Goal: Check status: Check status

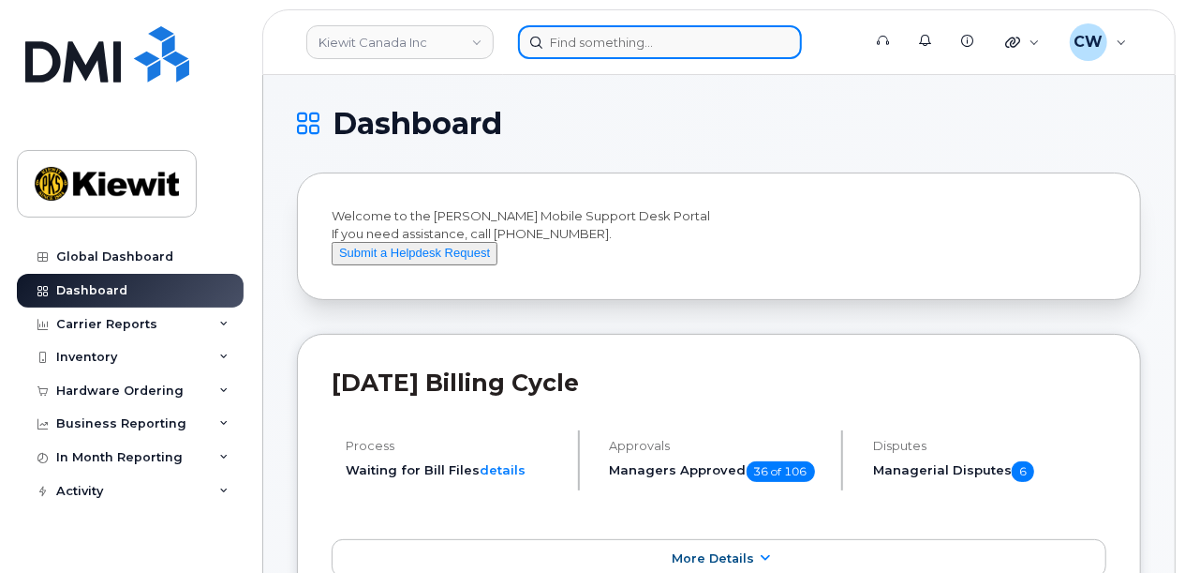
click at [599, 38] on input at bounding box center [660, 42] width 284 height 34
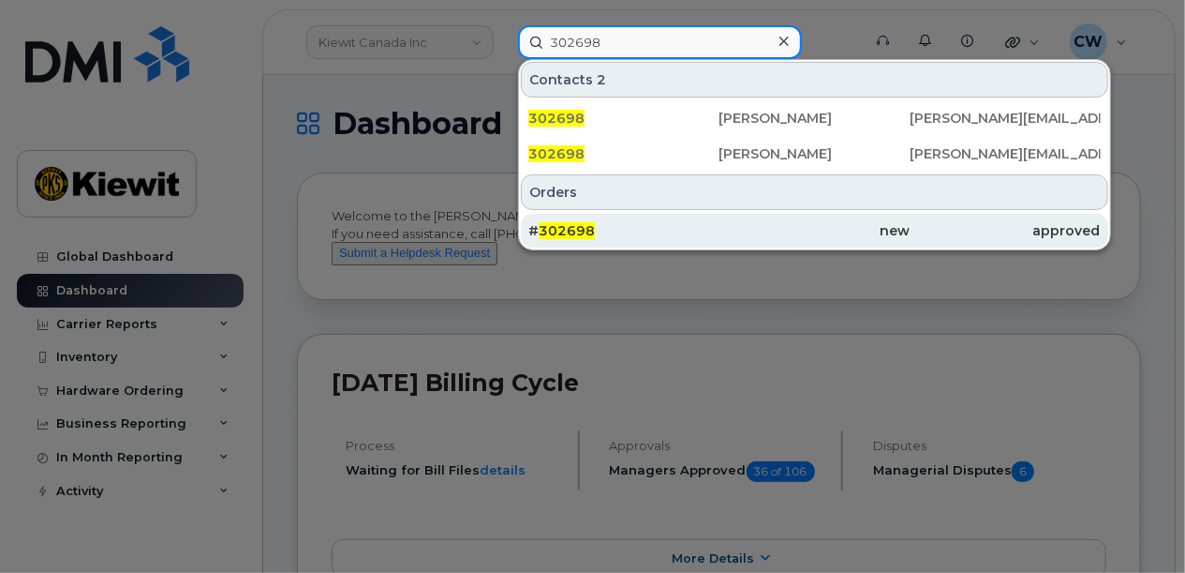
type input "302698"
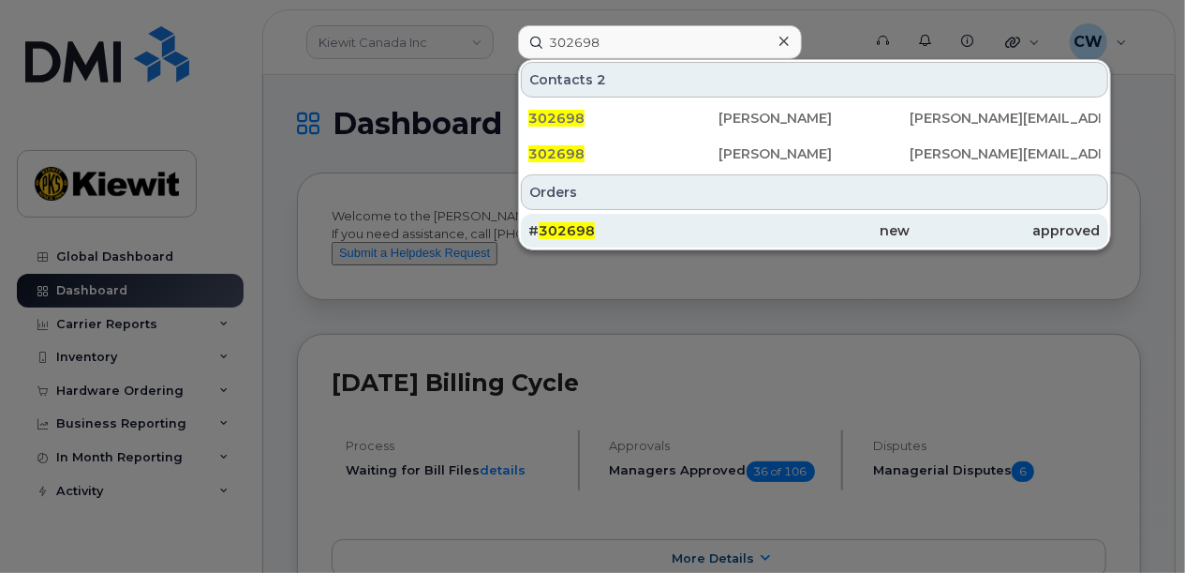
click at [621, 229] on div "# 302698" at bounding box center [623, 230] width 191 height 19
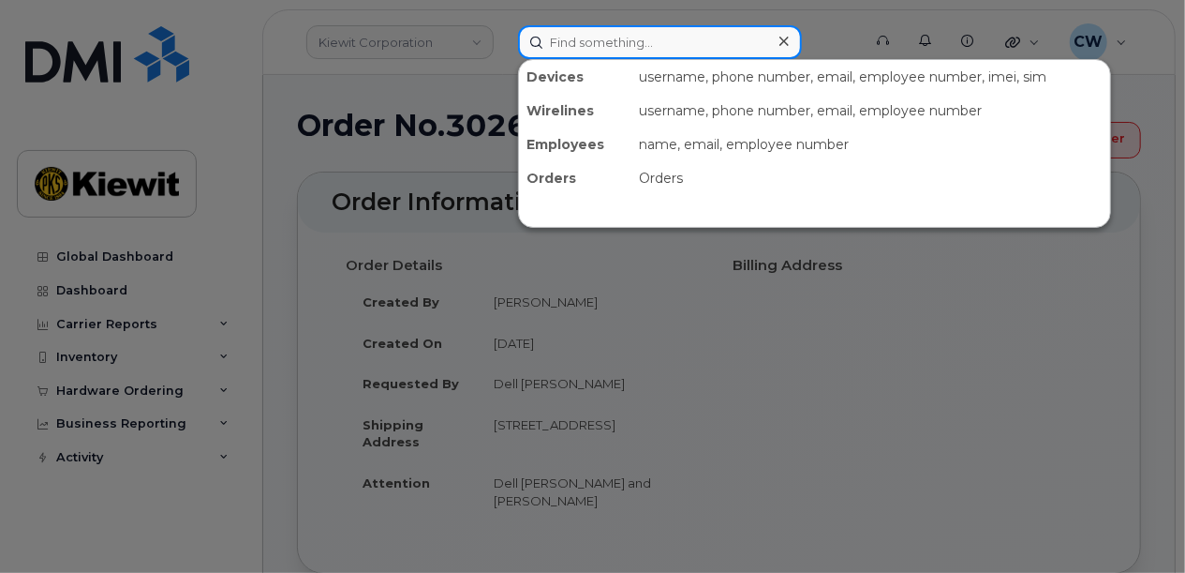
click at [592, 36] on input at bounding box center [660, 42] width 284 height 34
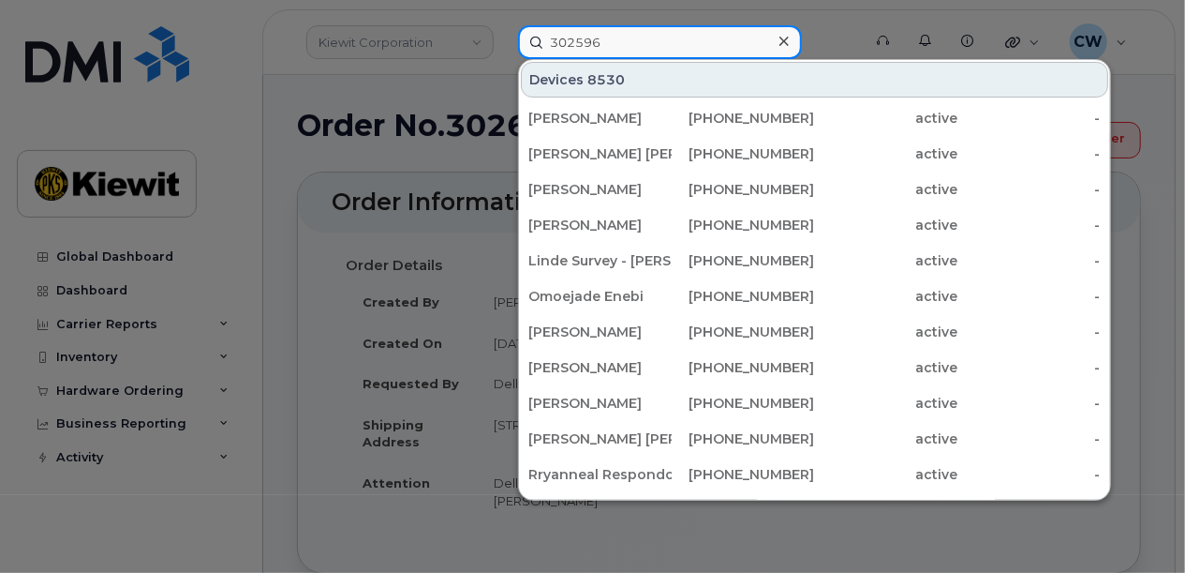
type input "302596"
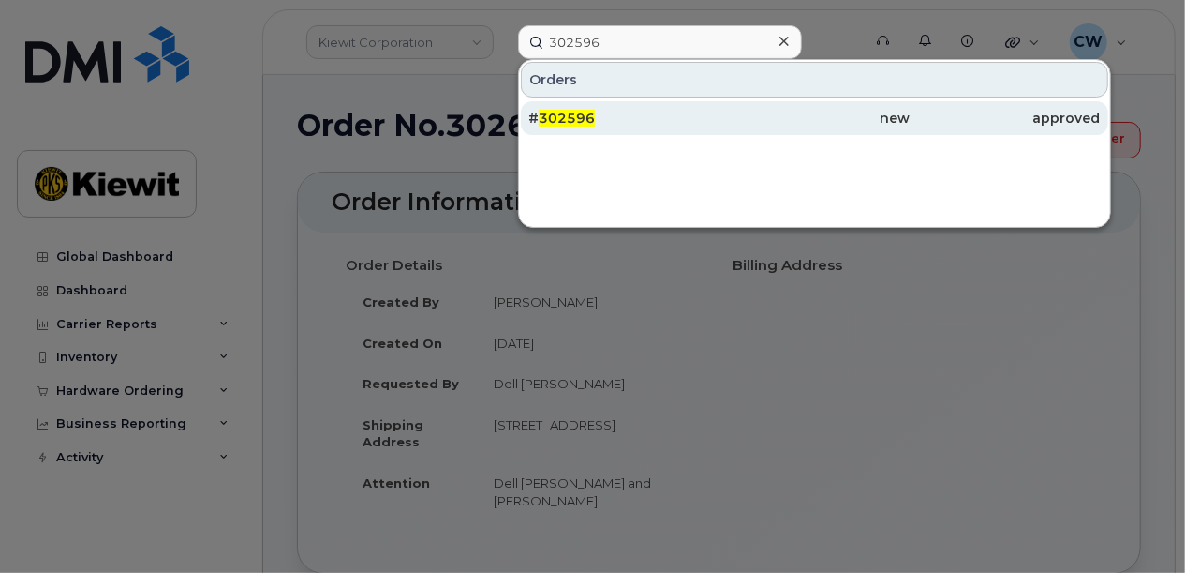
click at [644, 124] on div "# 302596" at bounding box center [623, 118] width 191 height 19
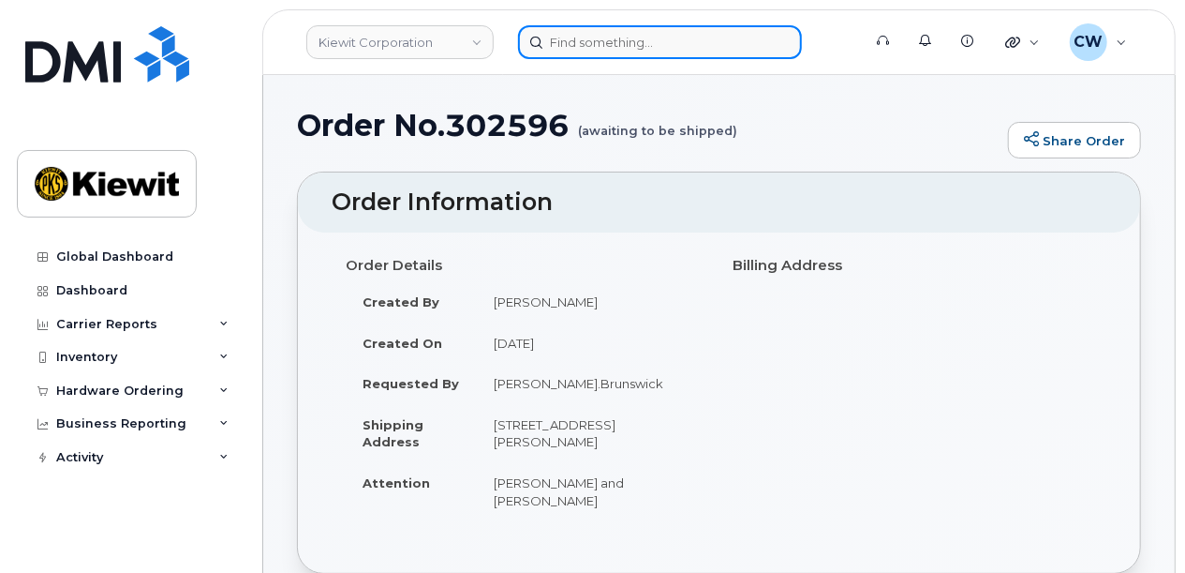
click at [611, 38] on input at bounding box center [660, 42] width 284 height 34
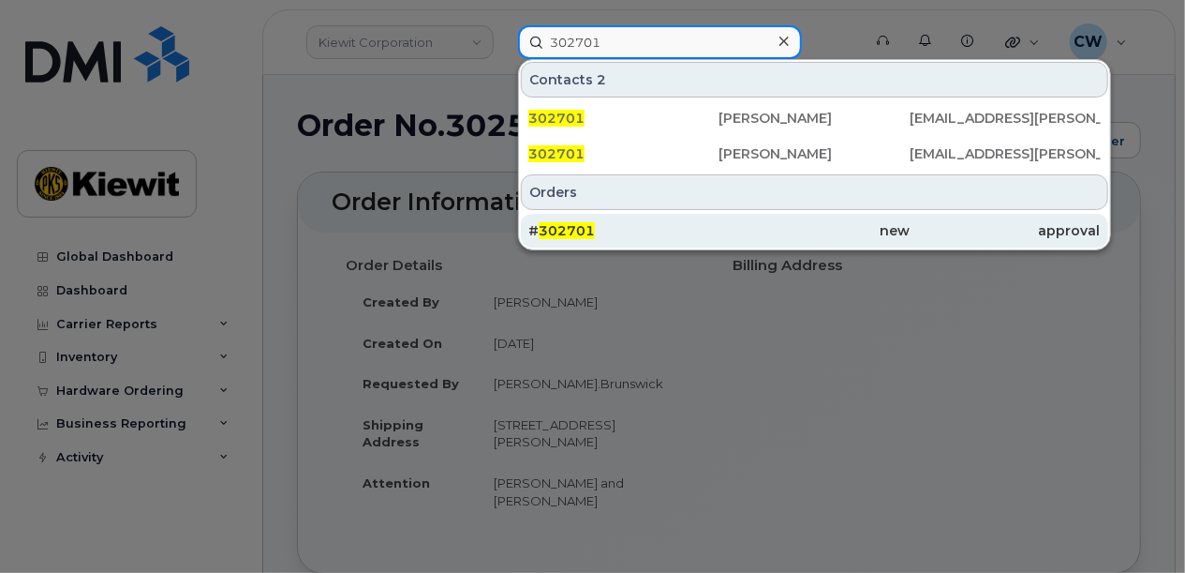
type input "302701"
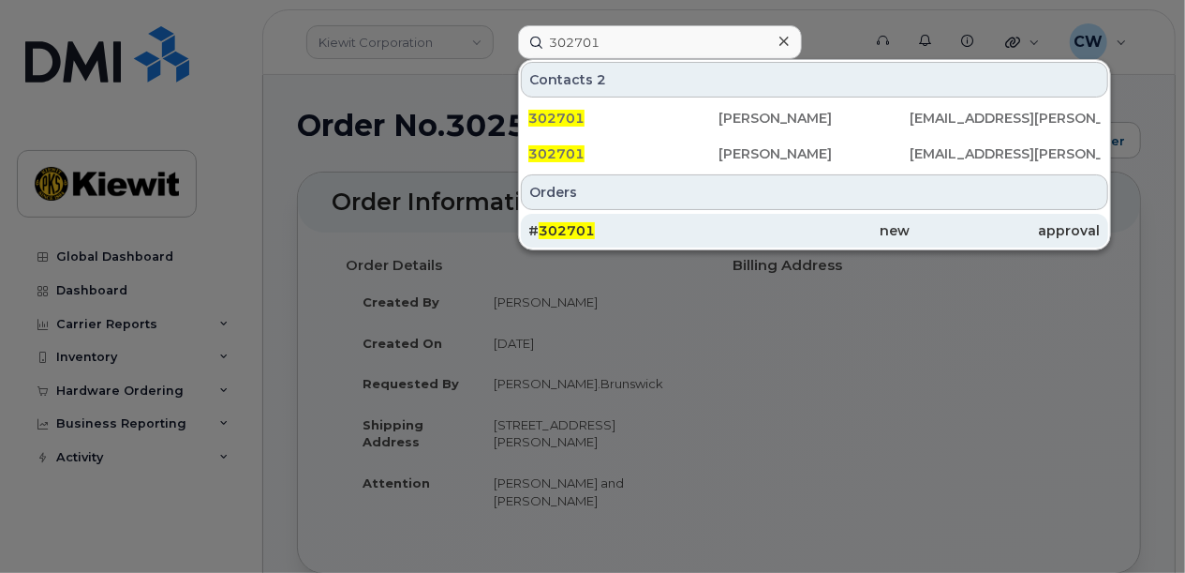
click at [641, 222] on div "# 302701" at bounding box center [623, 230] width 191 height 19
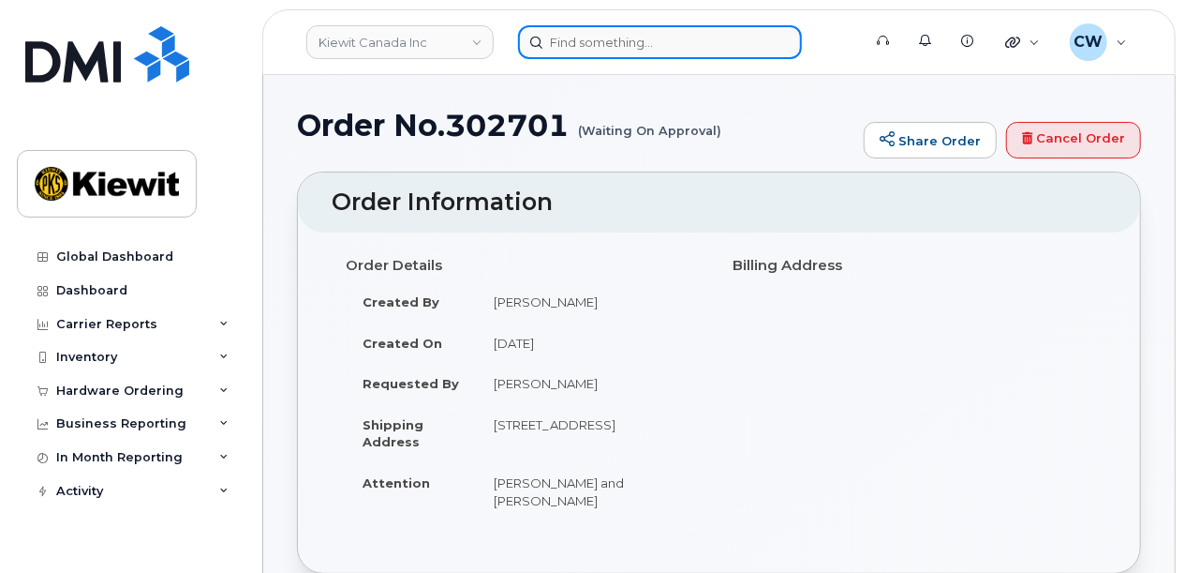
click at [638, 48] on input at bounding box center [660, 42] width 284 height 34
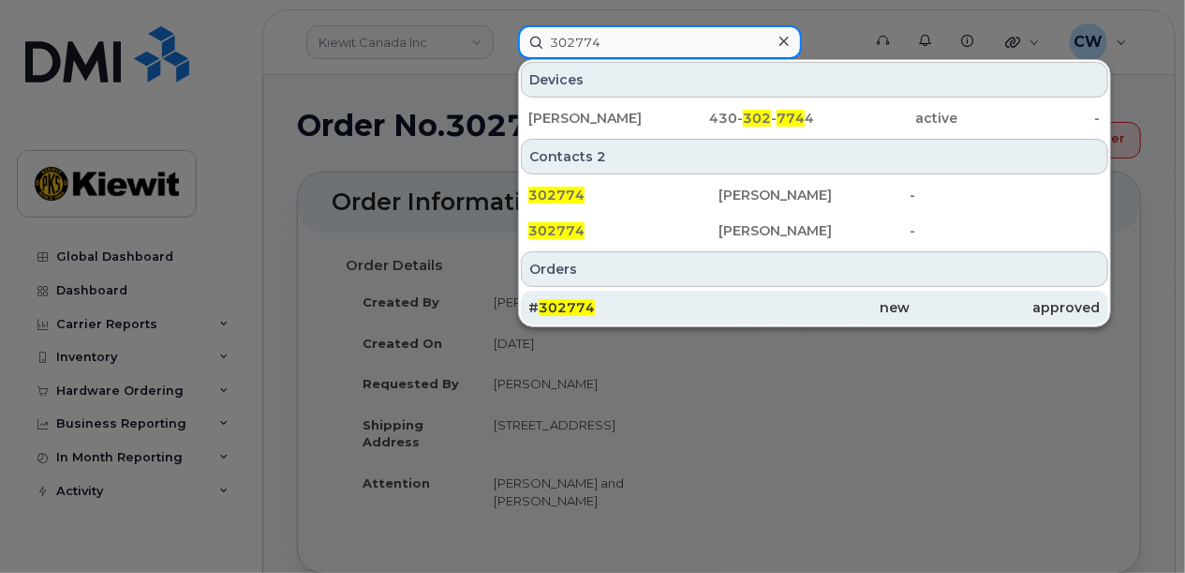
type input "302774"
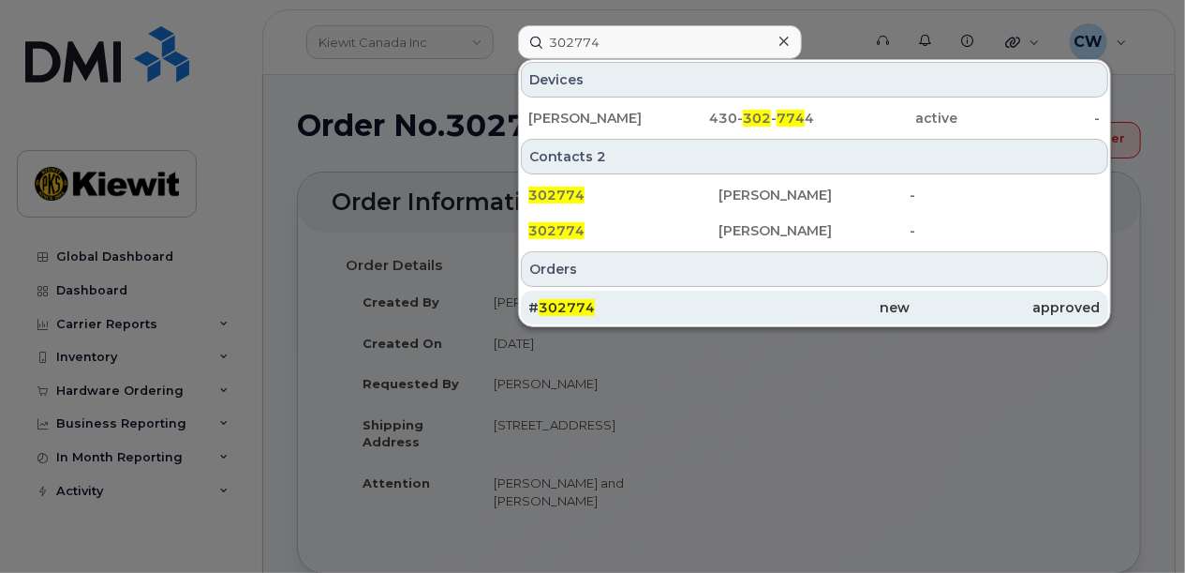
click at [663, 301] on div "# 302774" at bounding box center [623, 307] width 191 height 19
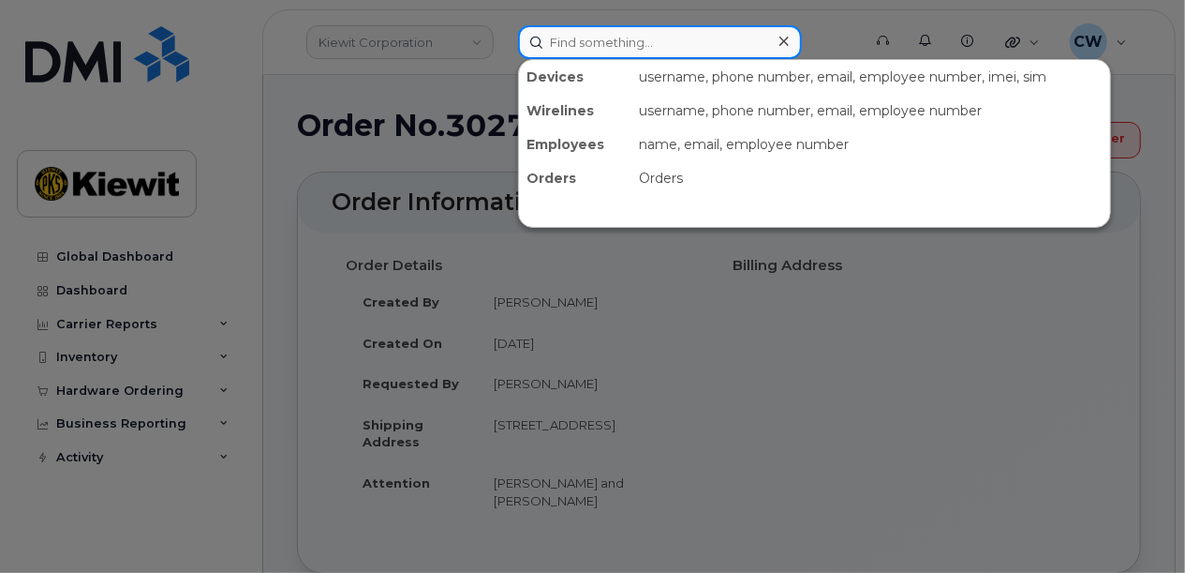
click at [653, 38] on input at bounding box center [660, 42] width 284 height 34
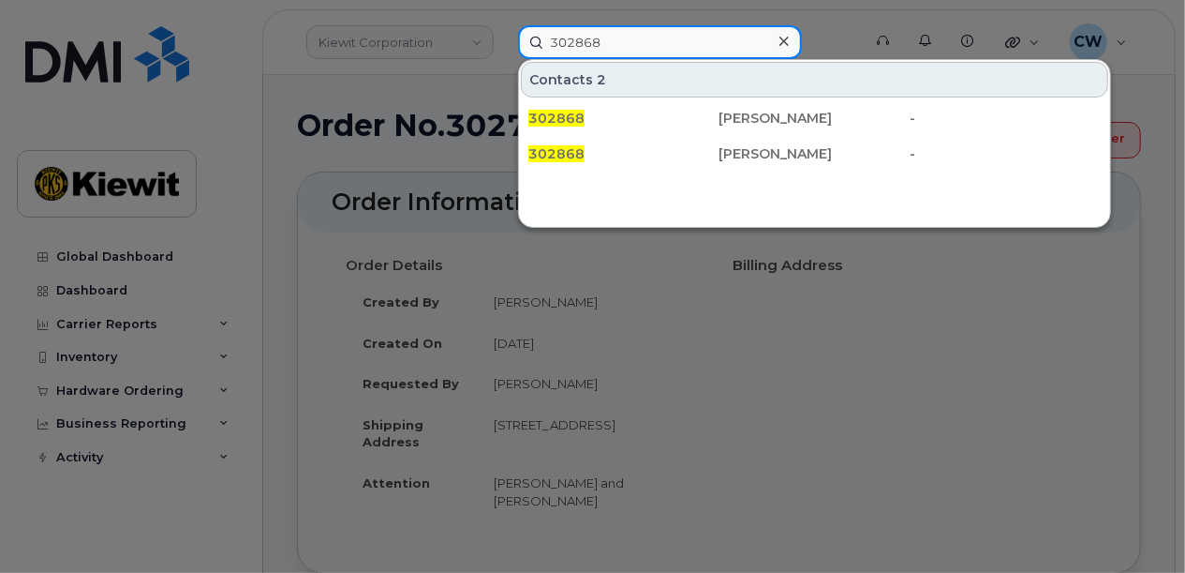
click at [637, 40] on input "302868" at bounding box center [660, 42] width 284 height 34
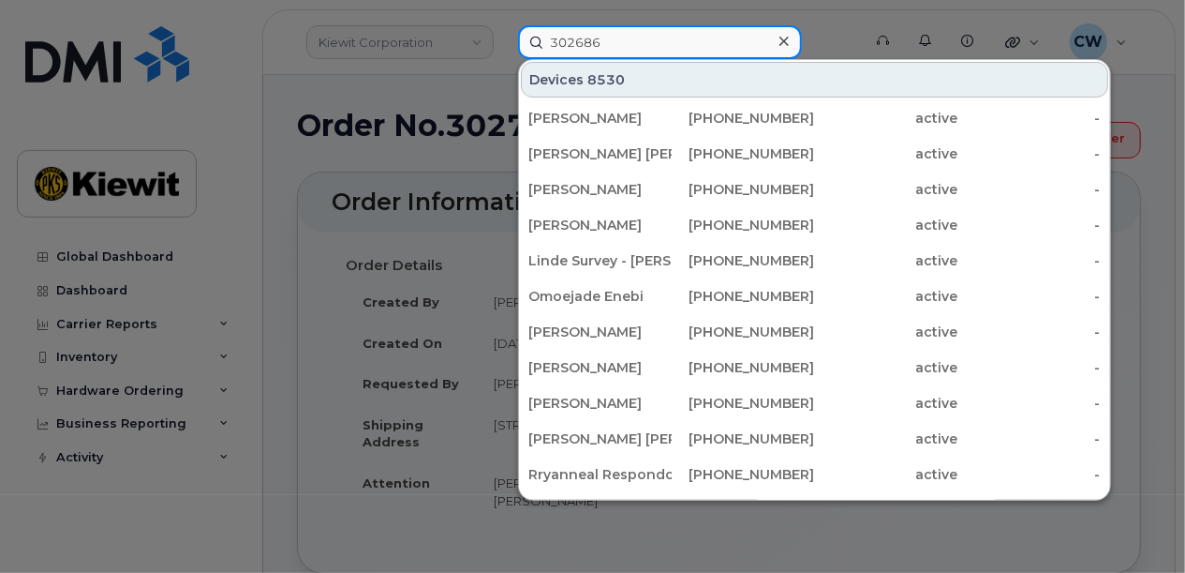
type input "302686"
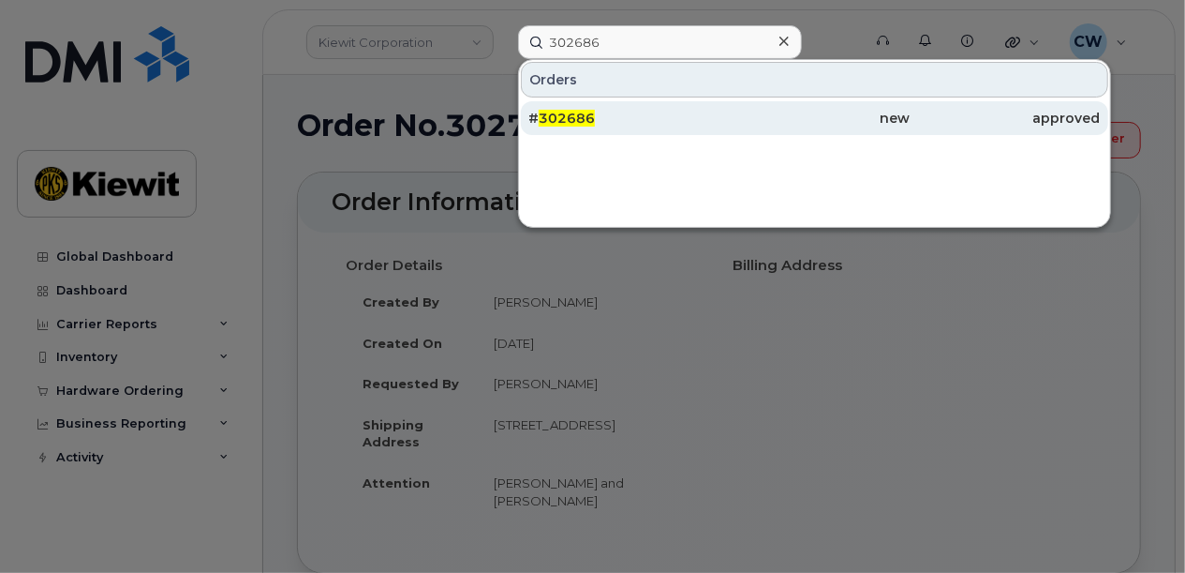
click at [624, 106] on div "# 302686" at bounding box center [623, 118] width 191 height 34
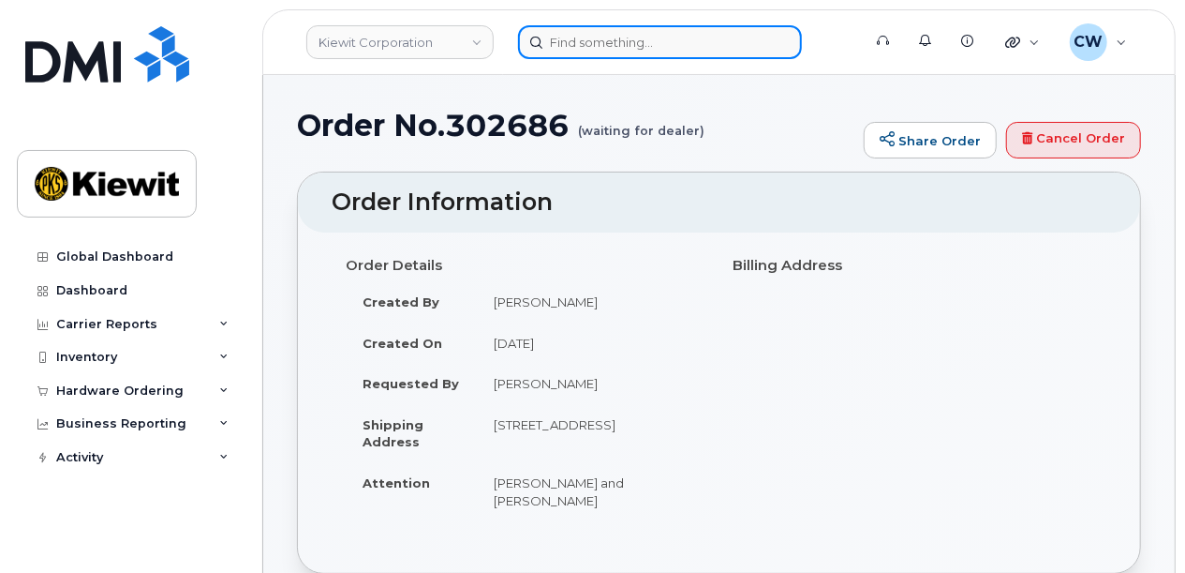
click at [611, 52] on input at bounding box center [660, 42] width 284 height 34
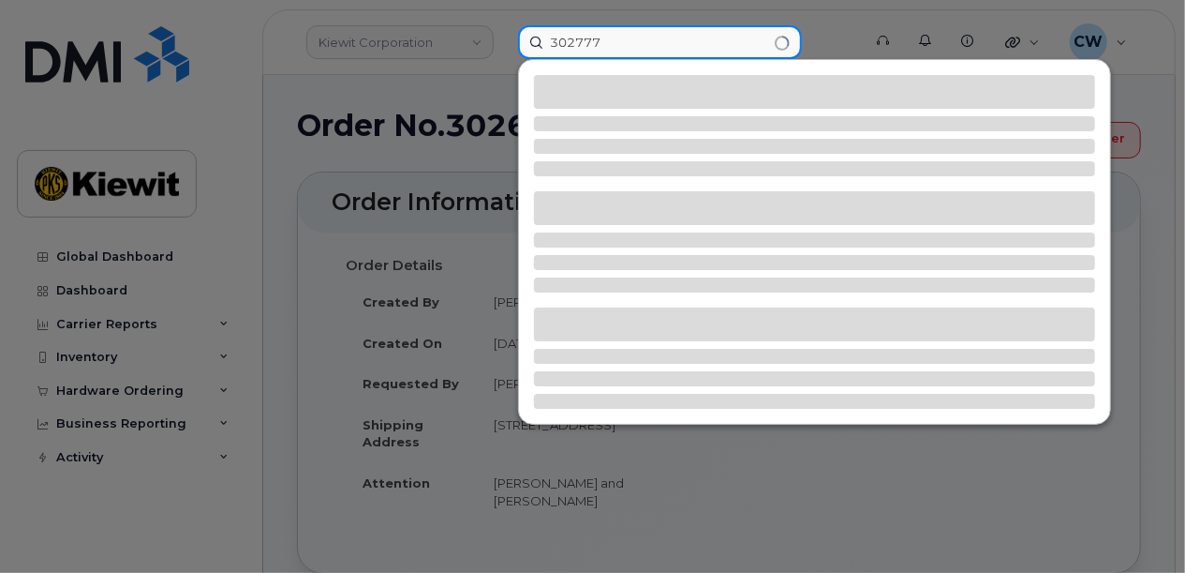
type input "302777"
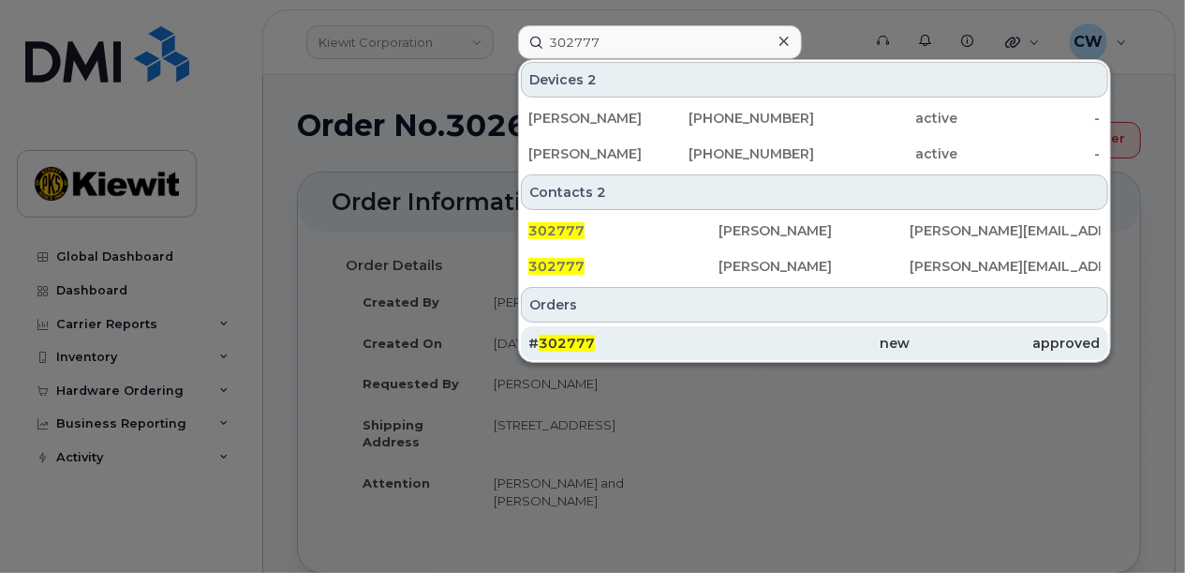
click at [623, 340] on div "# 302777" at bounding box center [623, 343] width 191 height 19
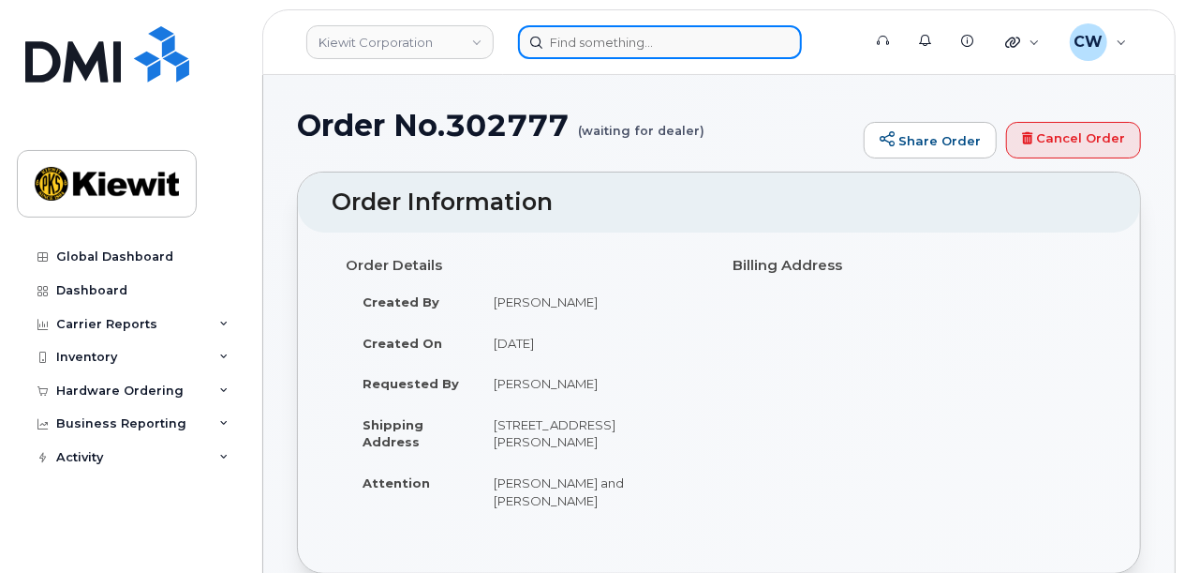
click at [653, 41] on input at bounding box center [660, 42] width 284 height 34
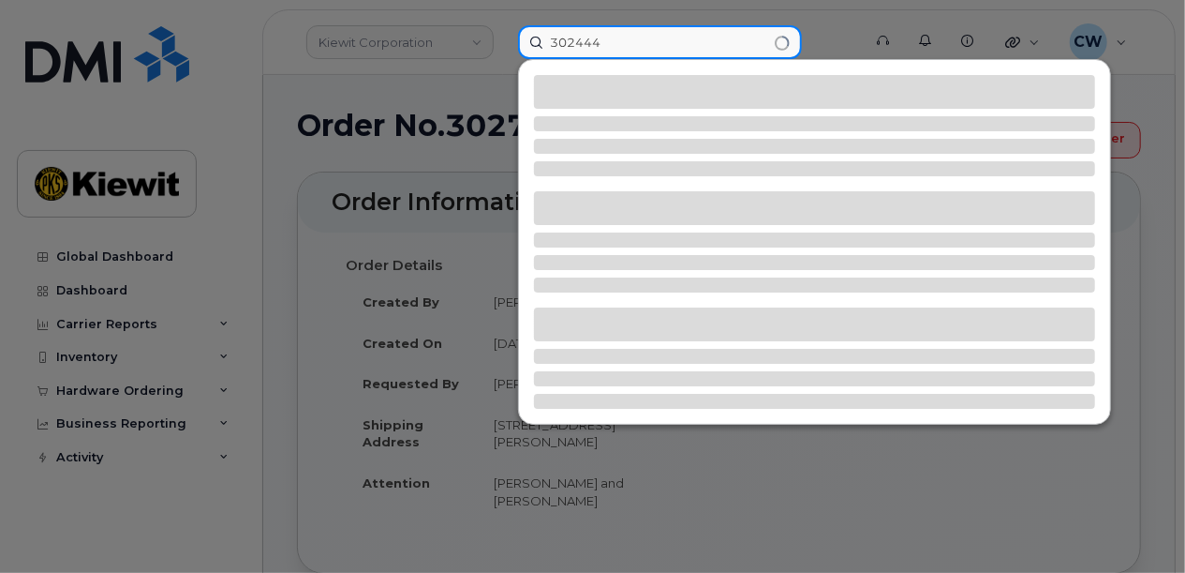
type input "302444"
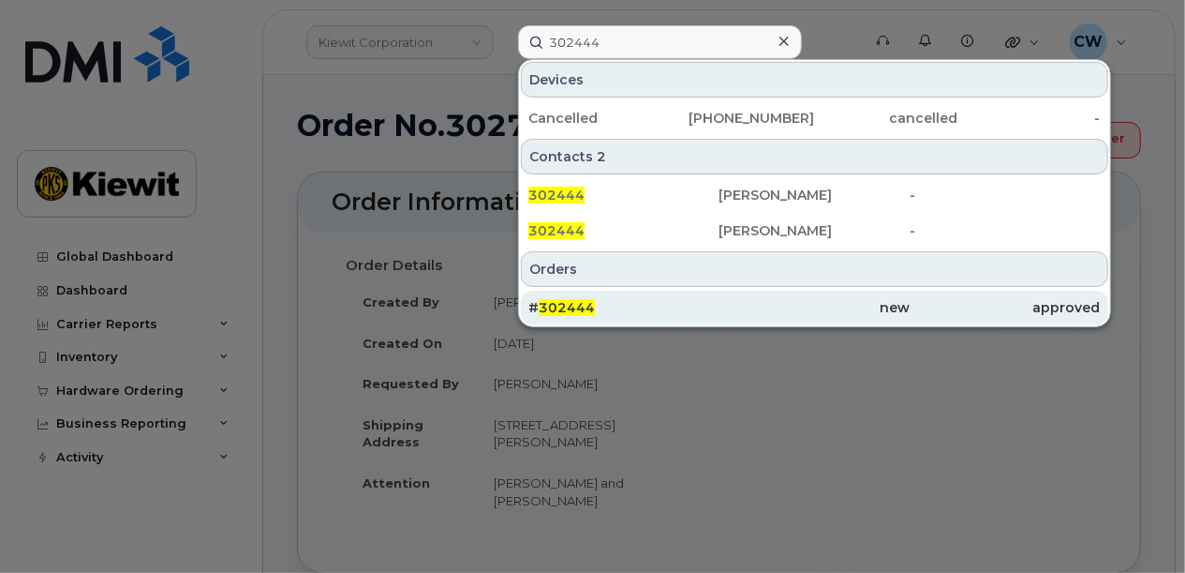
click at [673, 300] on div "# 302444" at bounding box center [623, 307] width 191 height 19
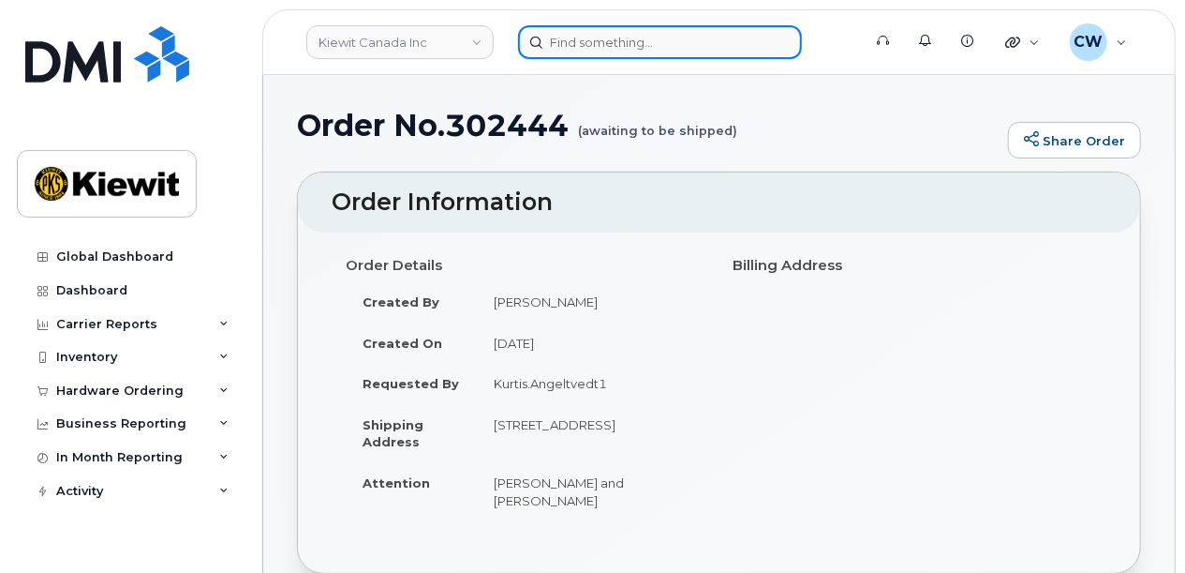
click at [617, 44] on input at bounding box center [660, 42] width 284 height 34
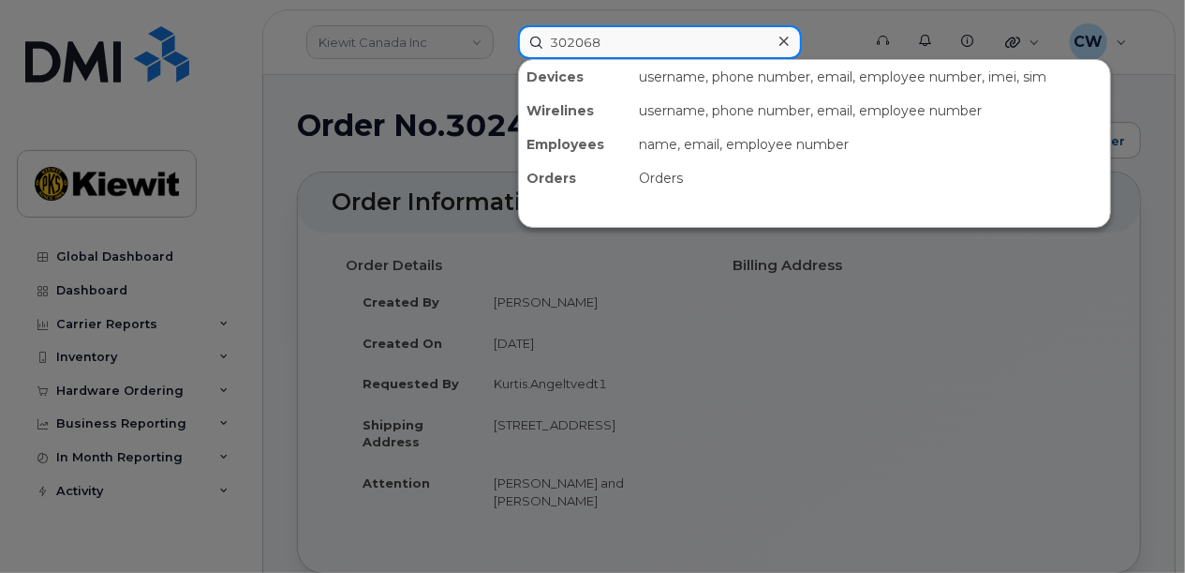
type input "302068"
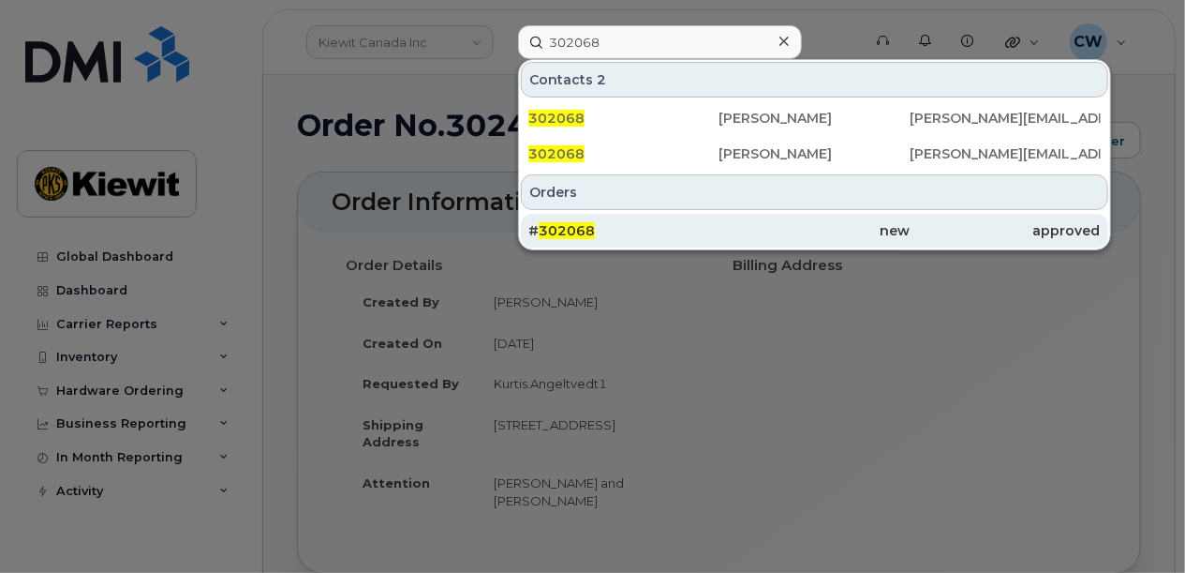
click at [630, 224] on div "# 302068" at bounding box center [623, 230] width 191 height 19
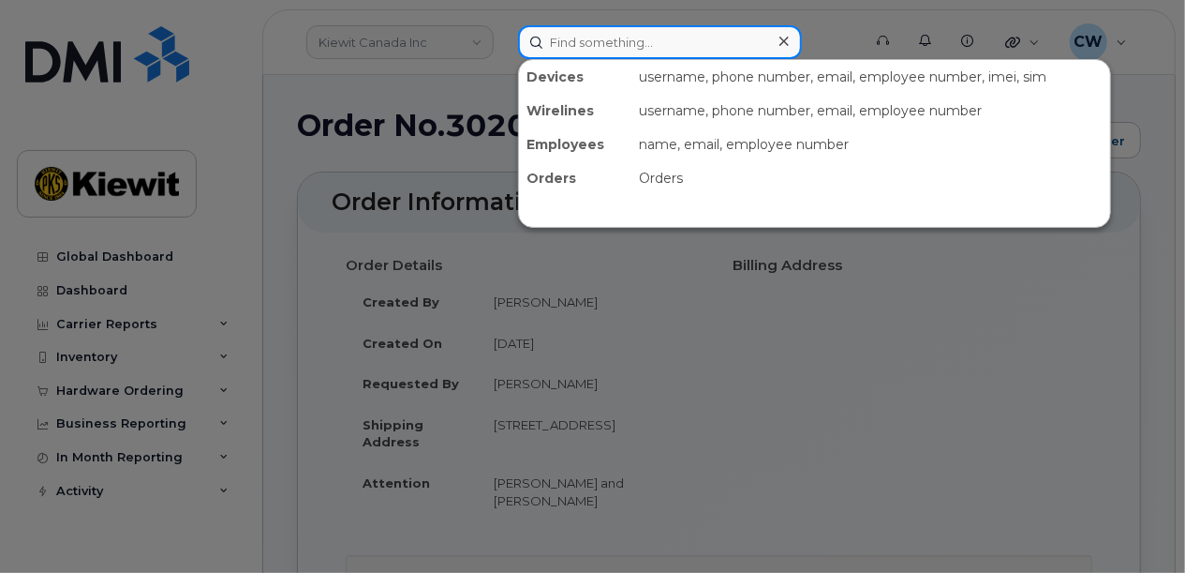
click at [663, 48] on input at bounding box center [660, 42] width 284 height 34
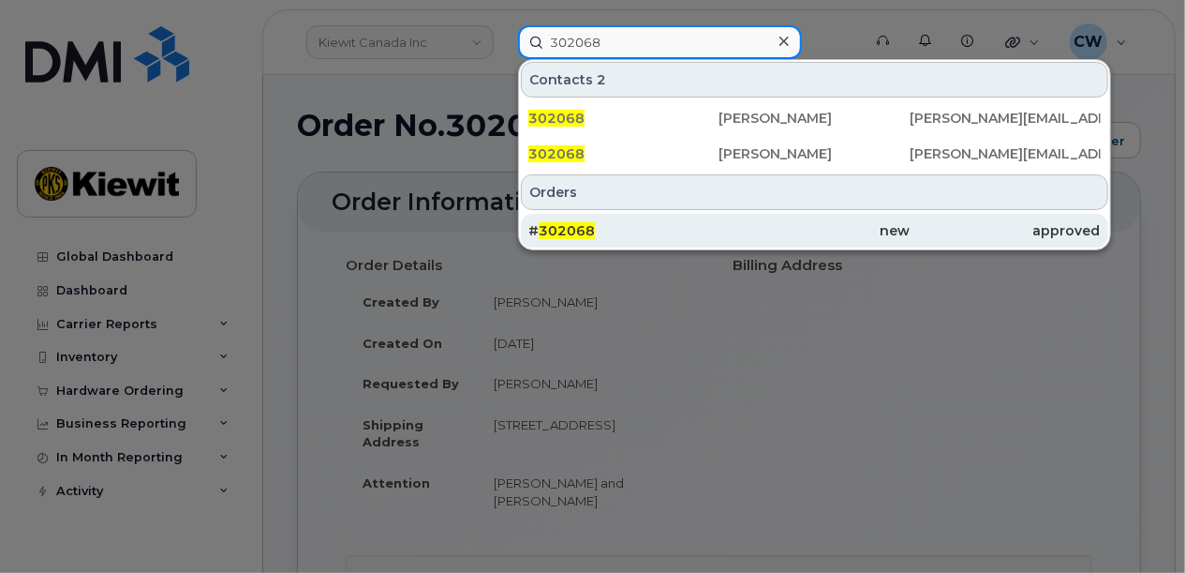
type input "302068"
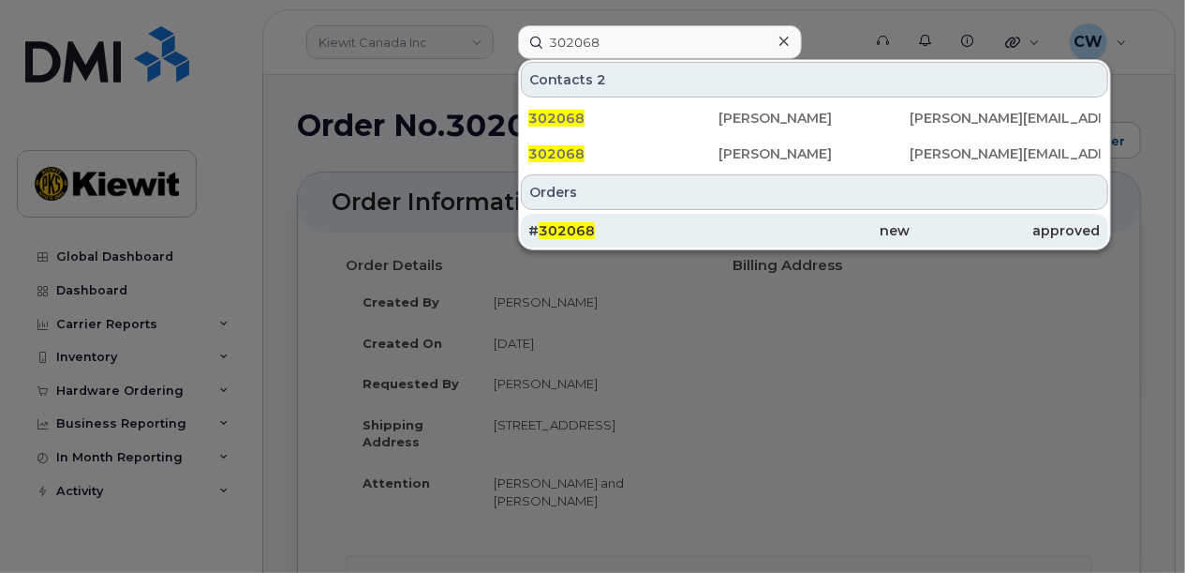
click at [686, 235] on div "# 302068" at bounding box center [623, 230] width 191 height 19
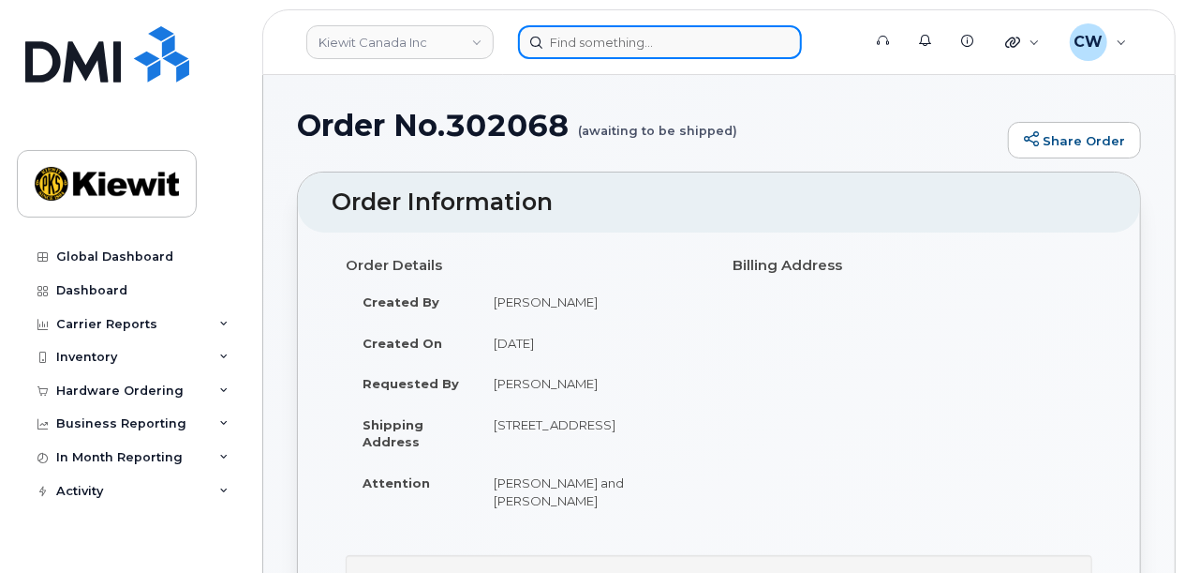
click at [624, 31] on input at bounding box center [660, 42] width 284 height 34
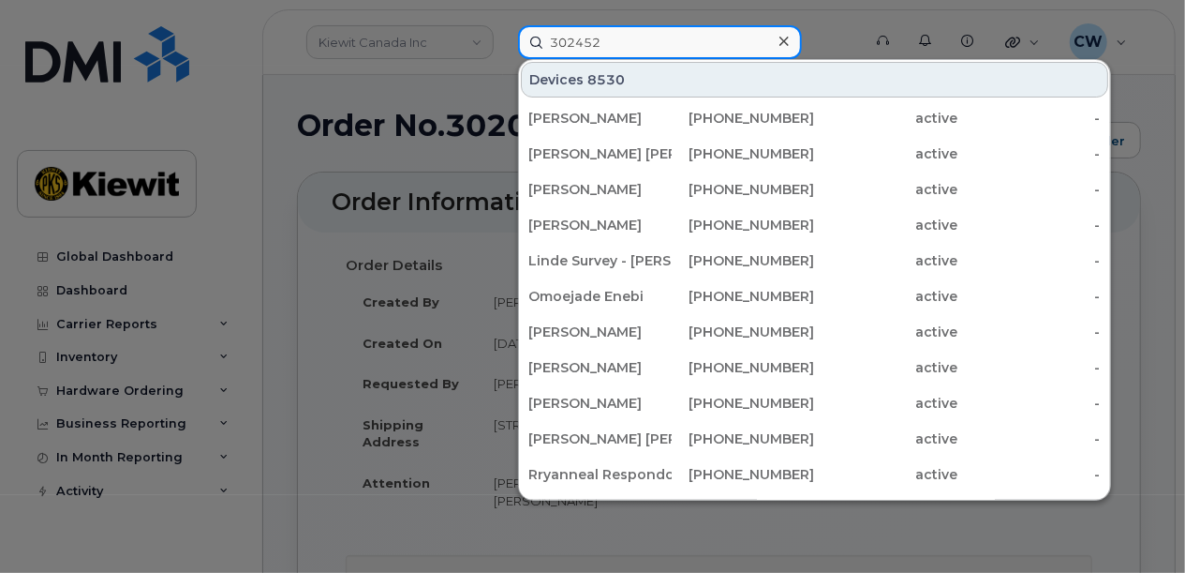
type input "302452"
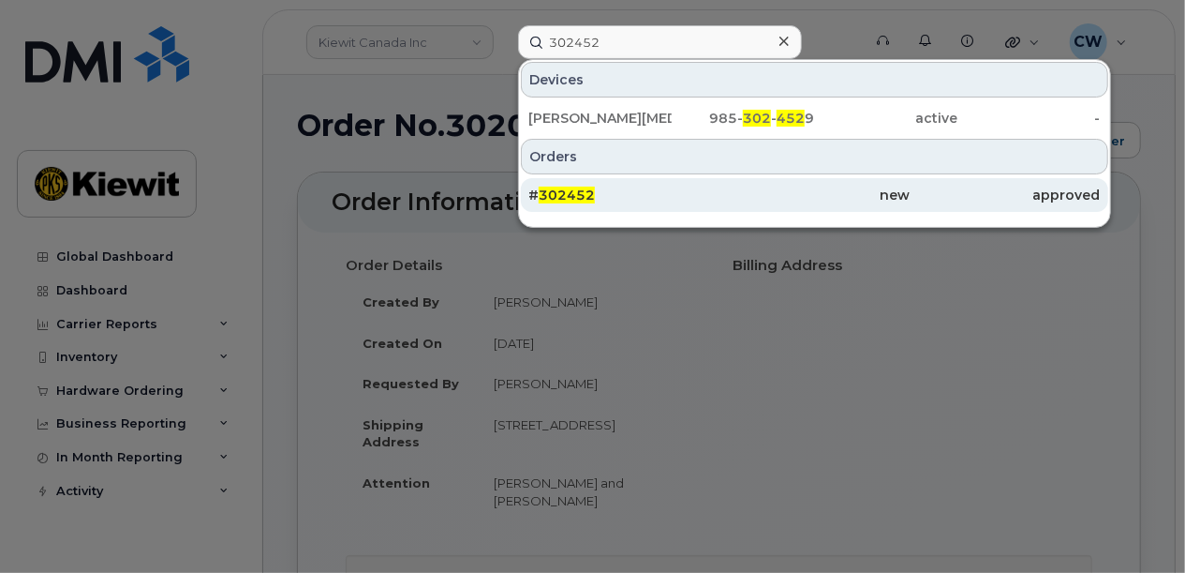
click at [676, 192] on div "# 302452" at bounding box center [623, 195] width 191 height 19
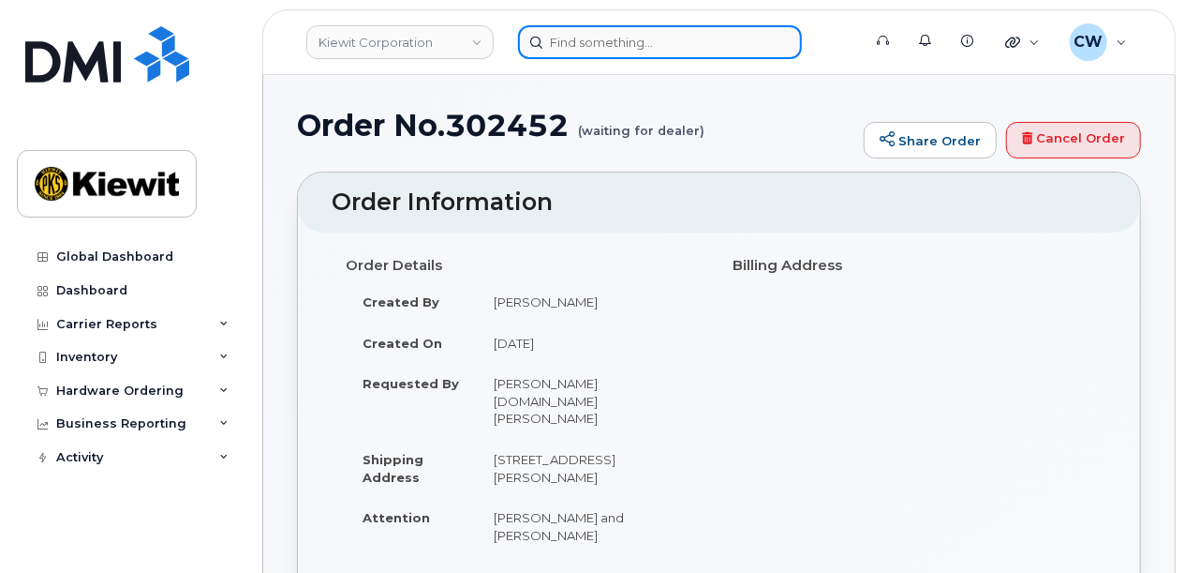
click at [600, 48] on input at bounding box center [660, 42] width 284 height 34
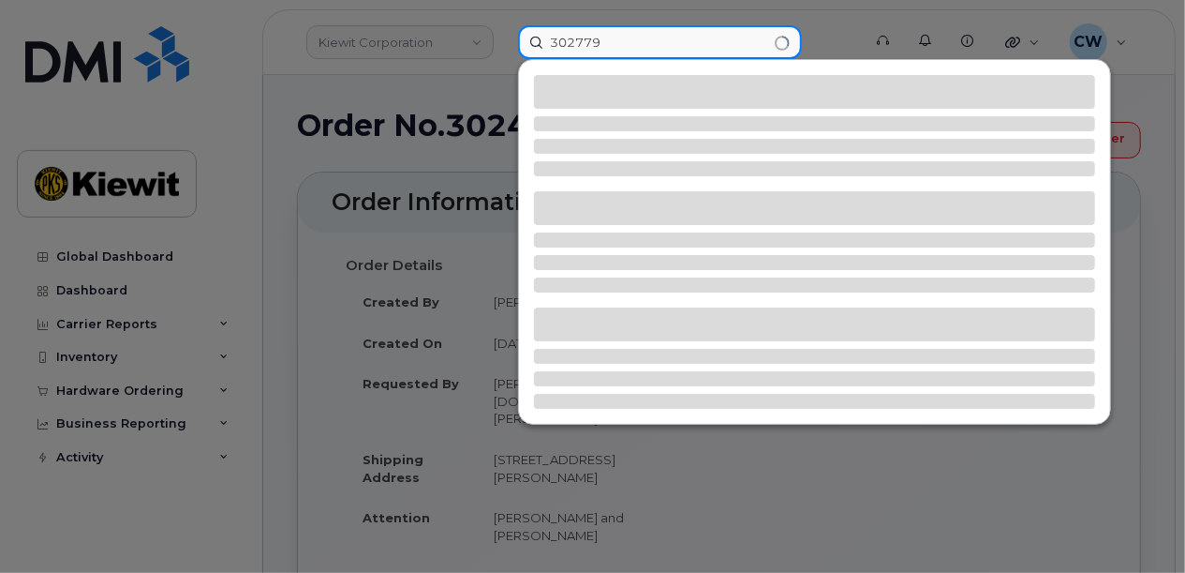
type input "302779"
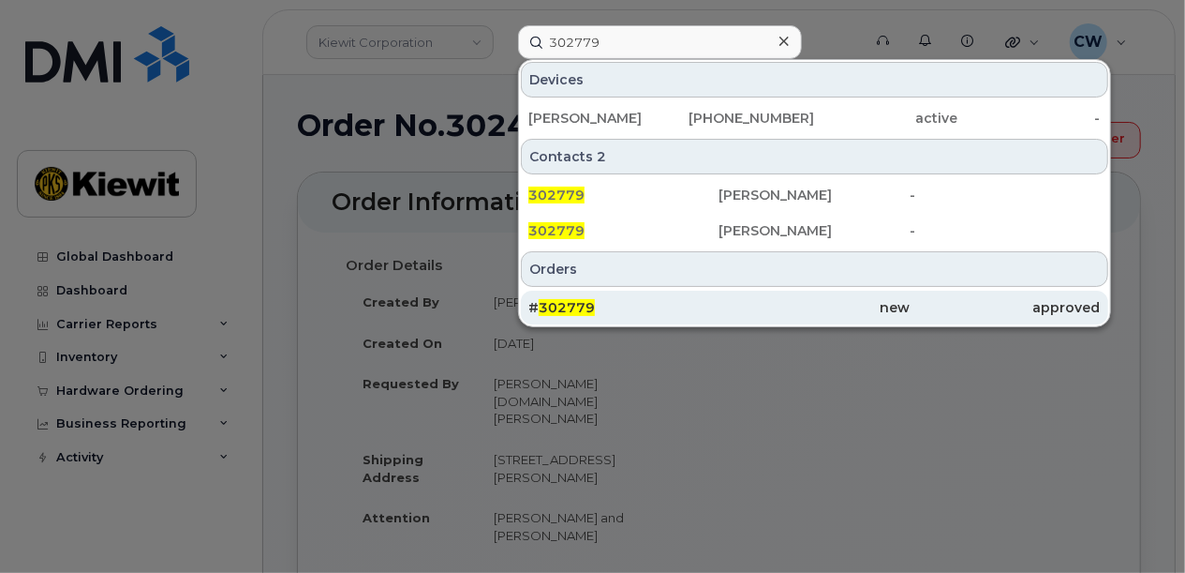
click at [708, 303] on div "# 302779" at bounding box center [623, 307] width 191 height 19
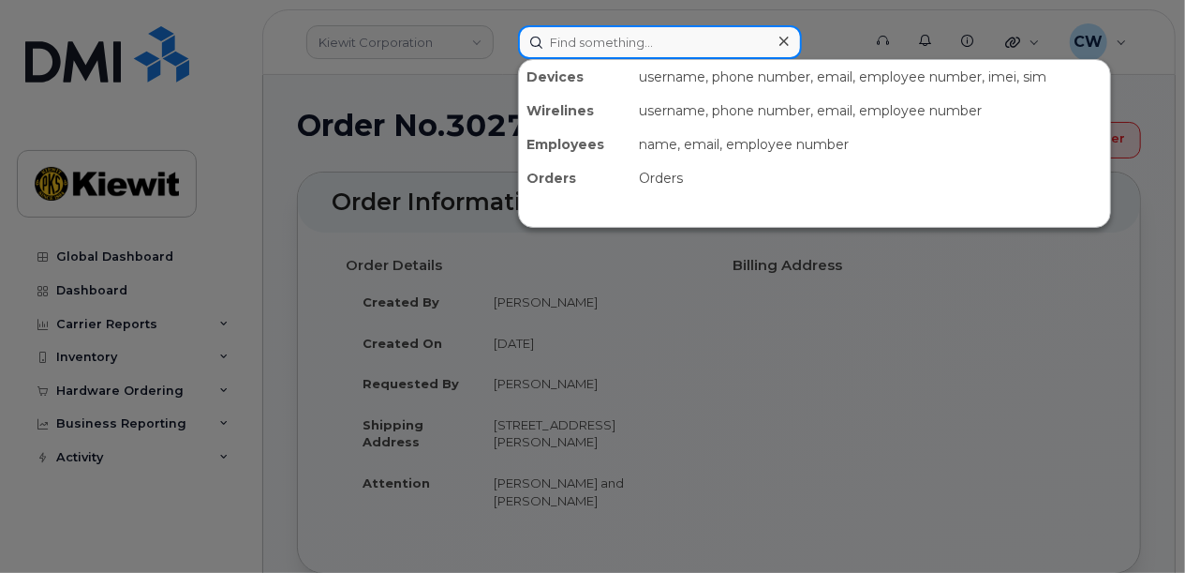
click at [610, 54] on input at bounding box center [660, 42] width 284 height 34
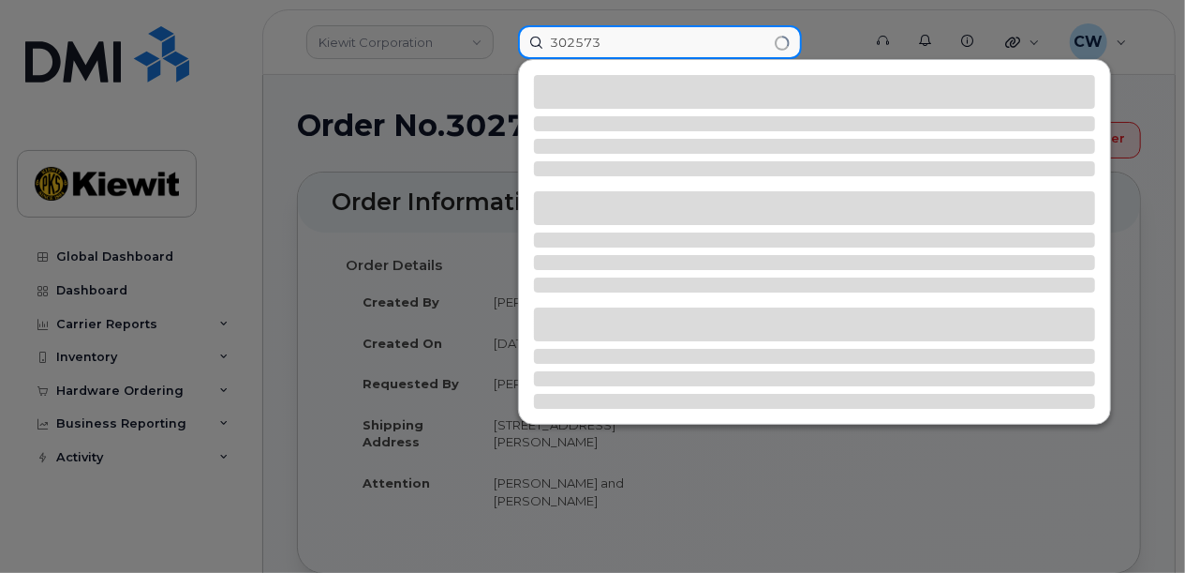
type input "302573"
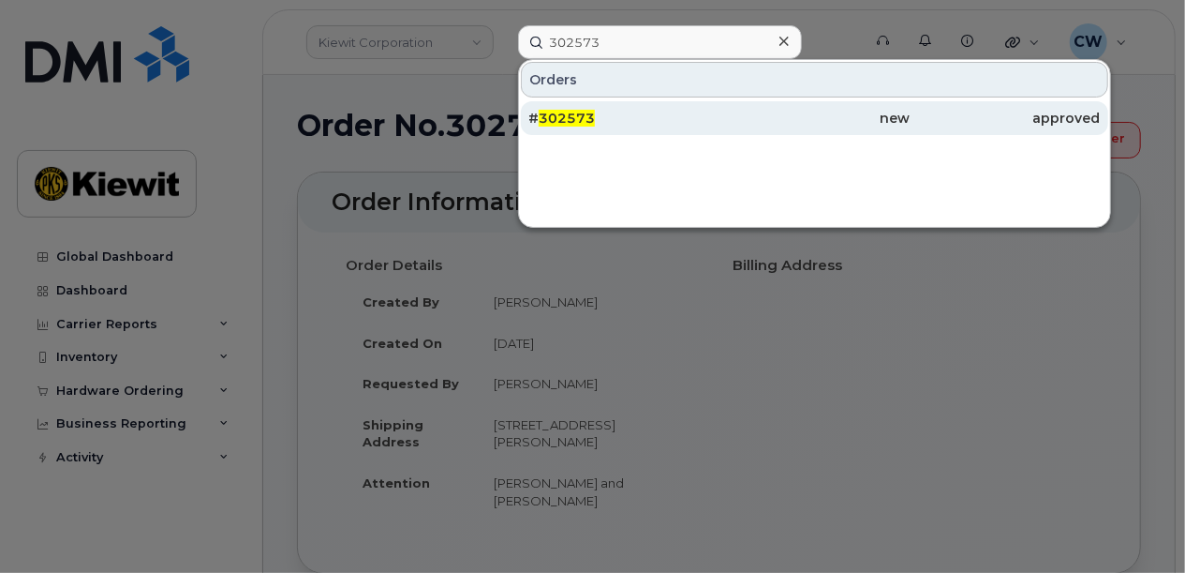
click at [678, 119] on div "# 302573" at bounding box center [623, 118] width 191 height 19
